Goal: Task Accomplishment & Management: Complete application form

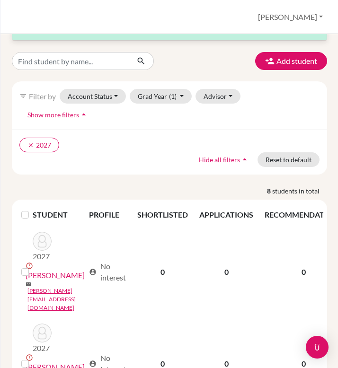
scroll to position [27, 0]
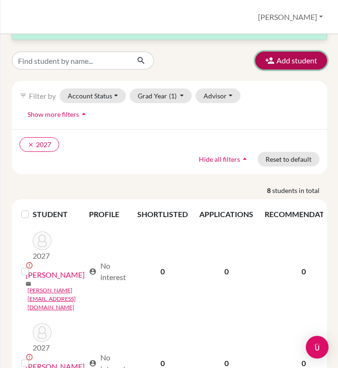
click at [276, 65] on button "Add student" at bounding box center [291, 61] width 72 height 18
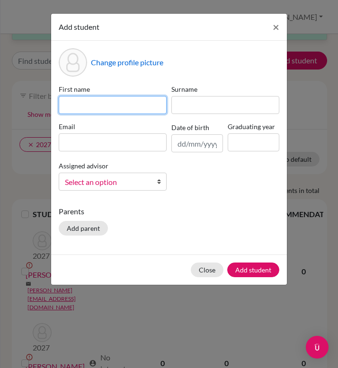
click at [129, 106] on input at bounding box center [113, 105] width 108 height 18
type input "[PERSON_NAME]"
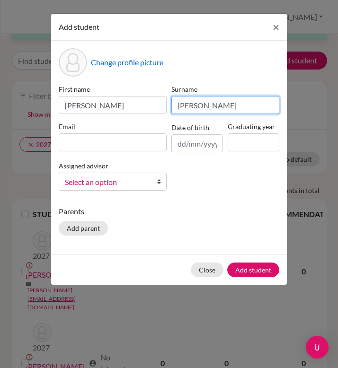
type input "[PERSON_NAME]"
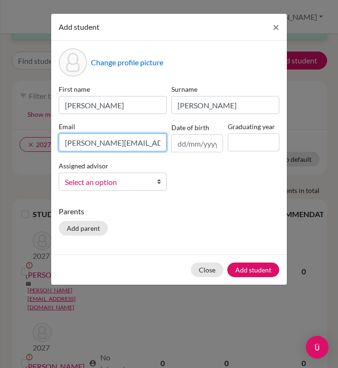
click at [69, 142] on input "[PERSON_NAME][EMAIL_ADDRESS][DOMAIN_NAME]" at bounding box center [113, 142] width 108 height 18
type input "[PERSON_NAME][EMAIL_ADDRESS][DOMAIN_NAME]"
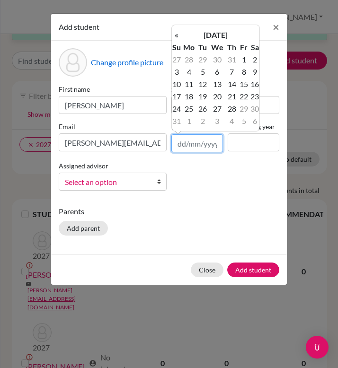
click at [193, 146] on input "text" at bounding box center [197, 143] width 52 height 18
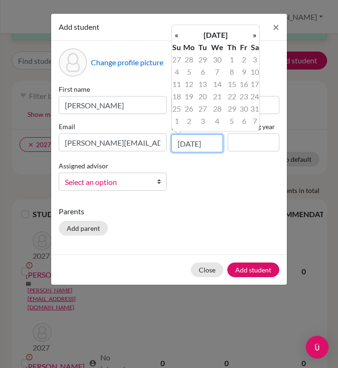
scroll to position [0, 1]
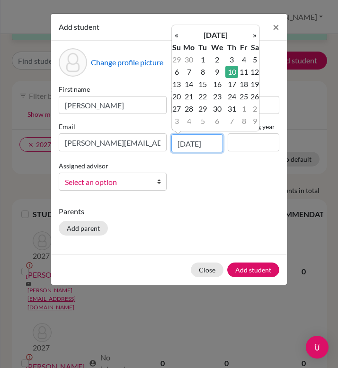
type input "[DATE]"
click at [246, 144] on input at bounding box center [254, 142] width 52 height 18
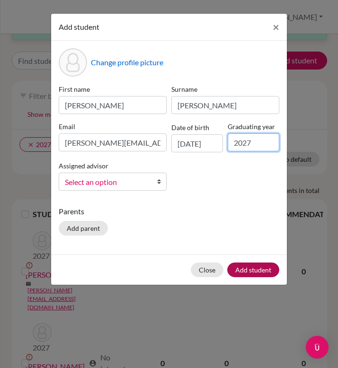
type input "2027"
click at [241, 271] on button "Add student" at bounding box center [253, 270] width 52 height 15
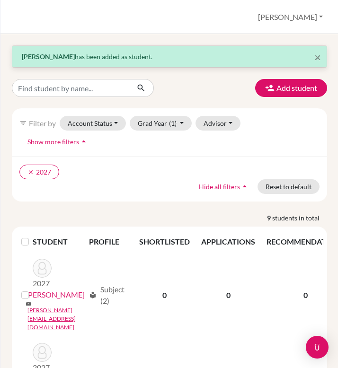
scroll to position [39, 0]
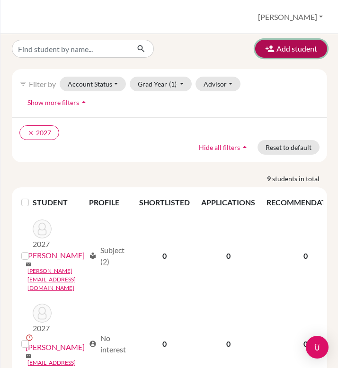
click at [281, 53] on button "Add student" at bounding box center [291, 49] width 72 height 18
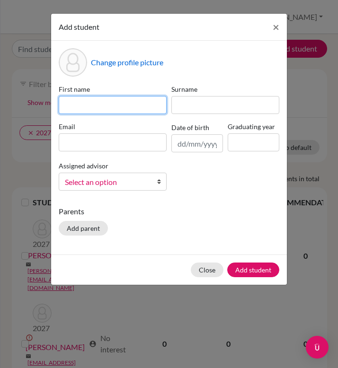
click at [105, 107] on input at bounding box center [113, 105] width 108 height 18
click at [93, 107] on input at bounding box center [113, 105] width 108 height 18
